Goal: Information Seeking & Learning: Learn about a topic

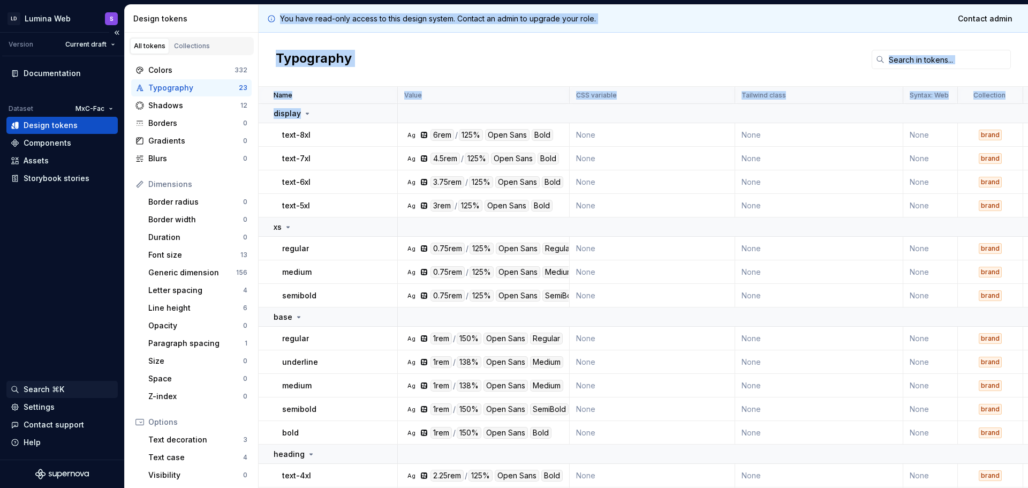
click at [57, 388] on div "Search ⌘K" at bounding box center [44, 389] width 41 height 11
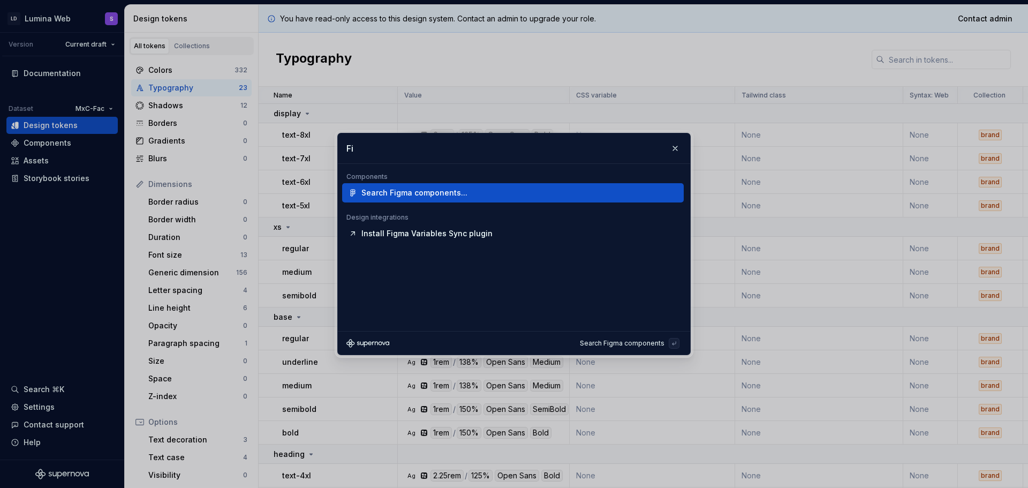
type input "F"
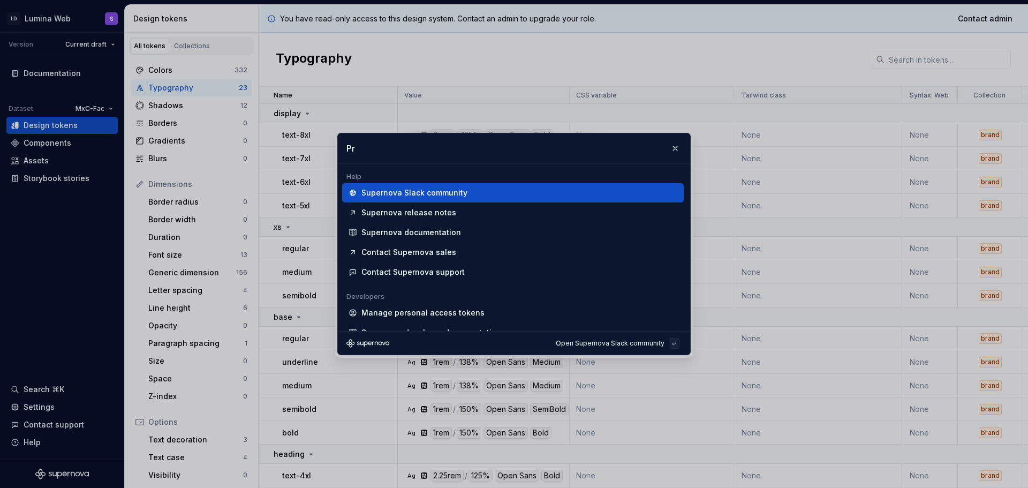
type input "P"
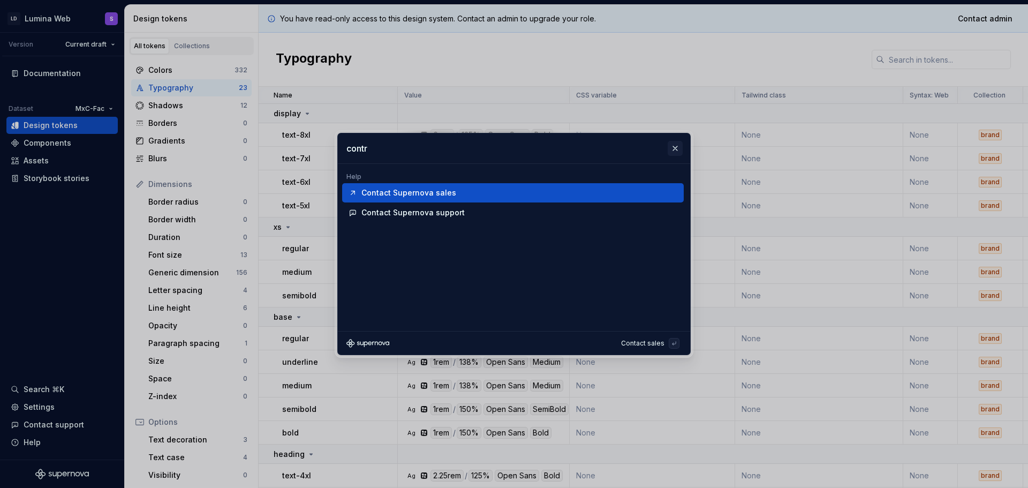
type input "contr"
click at [674, 149] on button "button" at bounding box center [674, 148] width 15 height 15
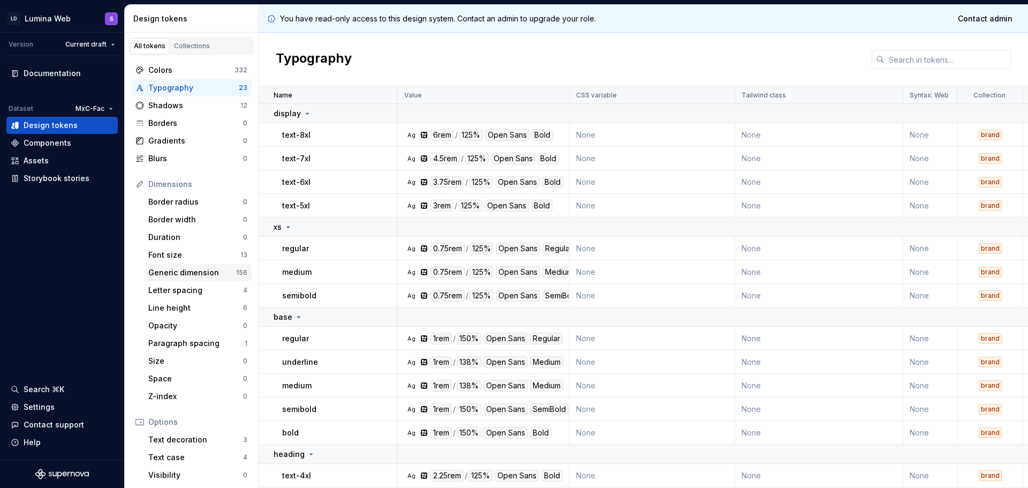
scroll to position [98, 0]
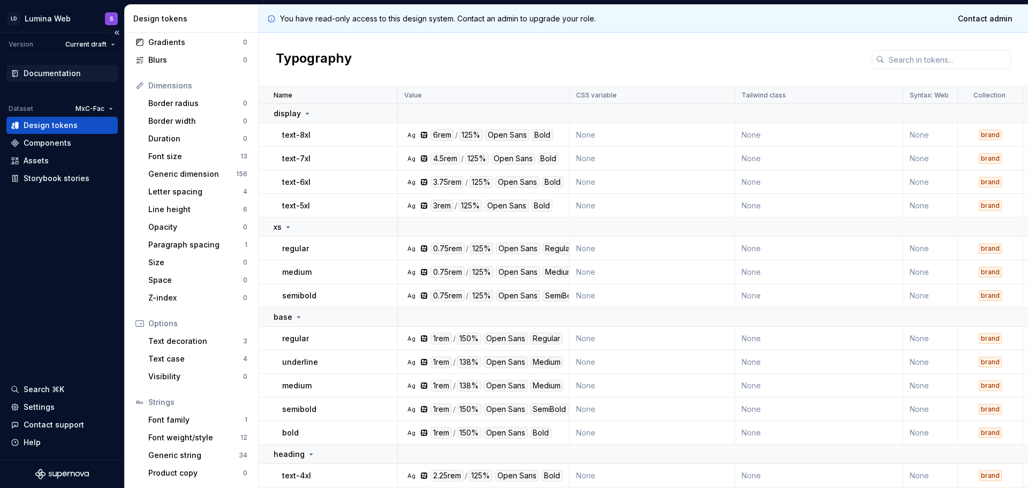
click at [57, 71] on div "Documentation" at bounding box center [52, 73] width 57 height 11
